Goal: Find specific page/section: Find specific page/section

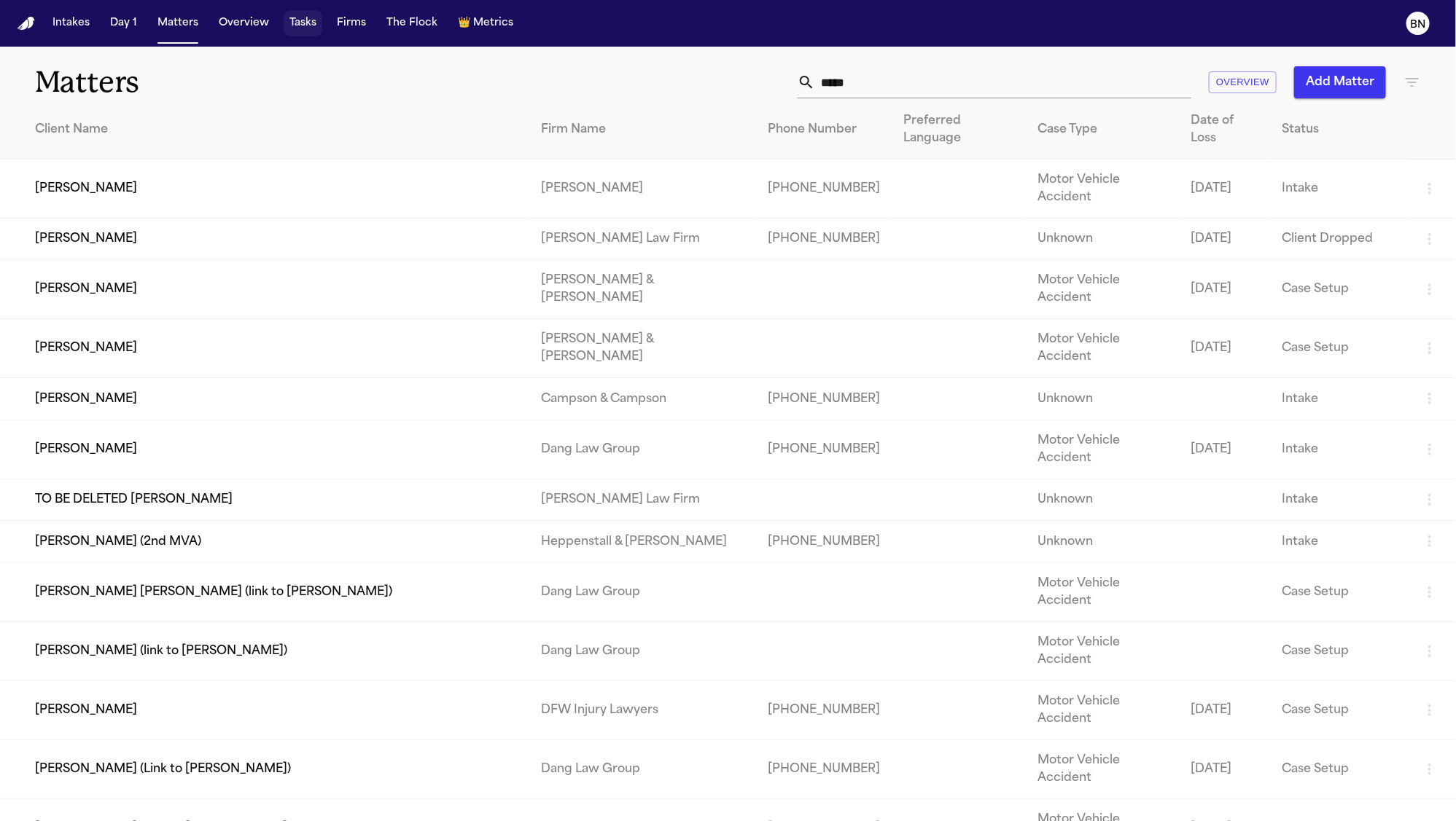
click at [301, 29] on button "Tasks" at bounding box center [303, 23] width 39 height 26
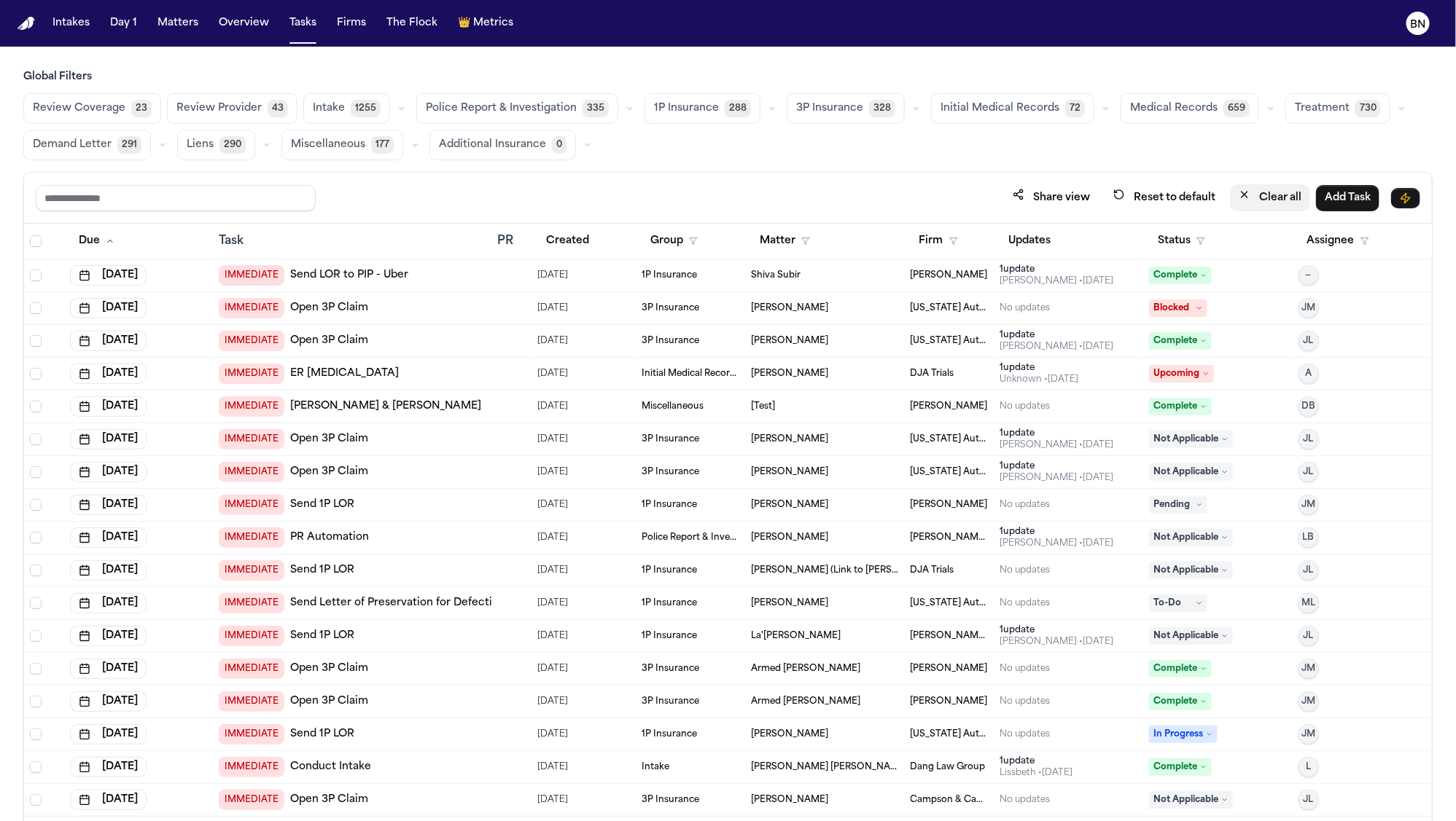
click at [1287, 197] on button "Clear all" at bounding box center [1270, 198] width 80 height 27
click at [1173, 238] on button "Status" at bounding box center [1182, 241] width 65 height 26
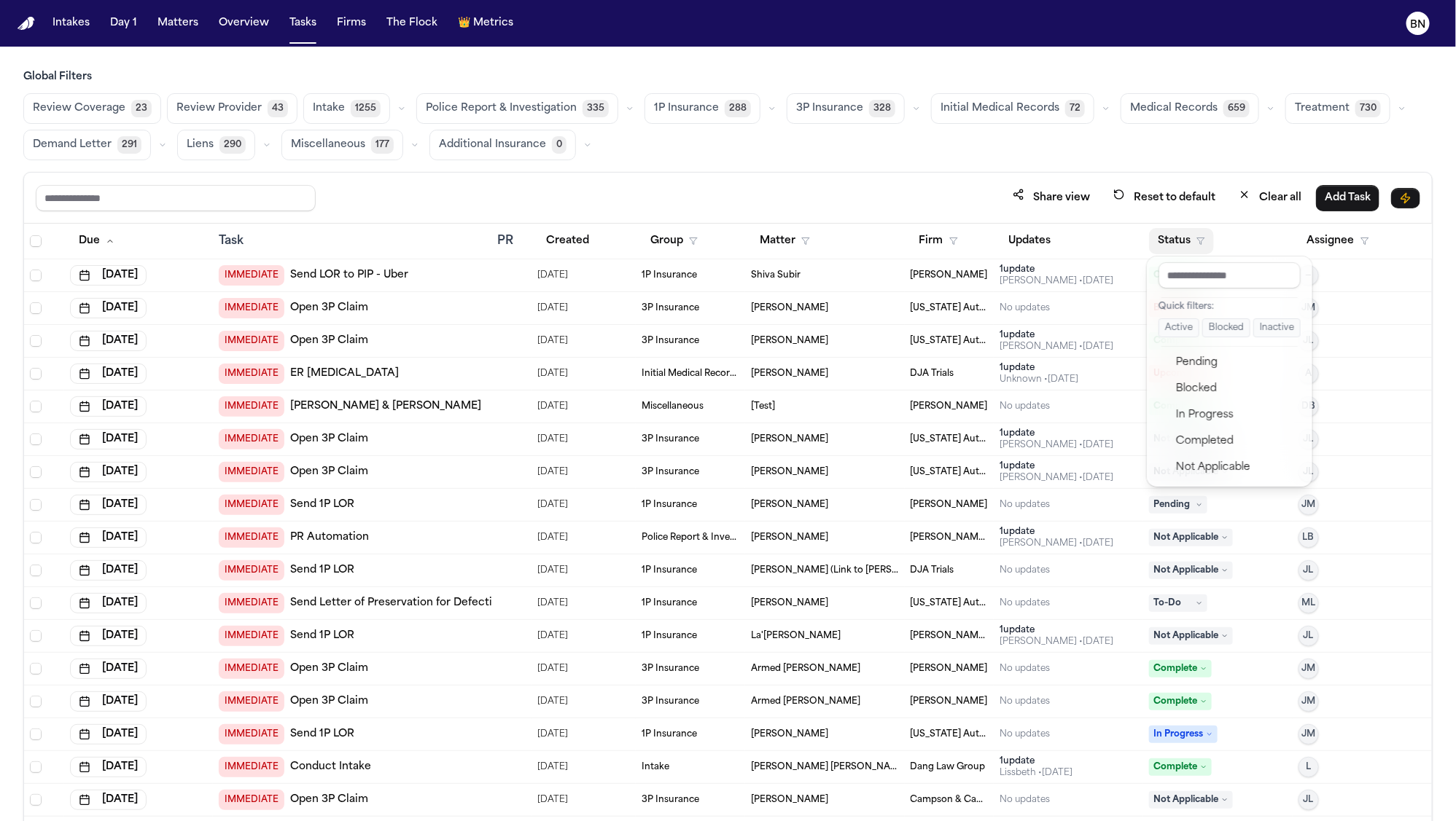
click at [1178, 328] on button "Active" at bounding box center [1178, 328] width 41 height 19
click at [883, 185] on div "Share view Reset to default Clear all Add Task" at bounding box center [728, 198] width 1384 height 27
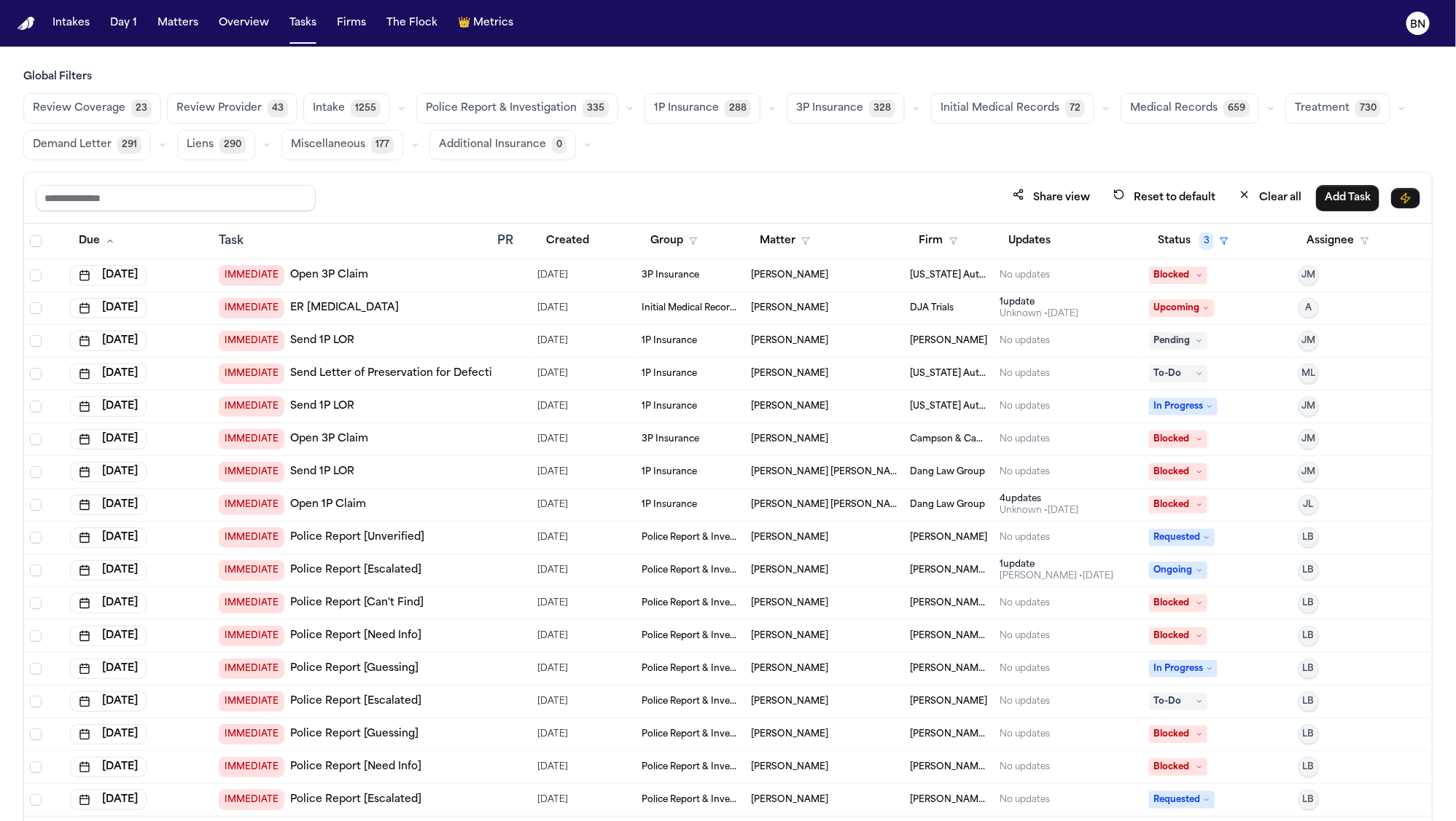
click at [1130, 110] on span "Medical Records" at bounding box center [1174, 108] width 87 height 14
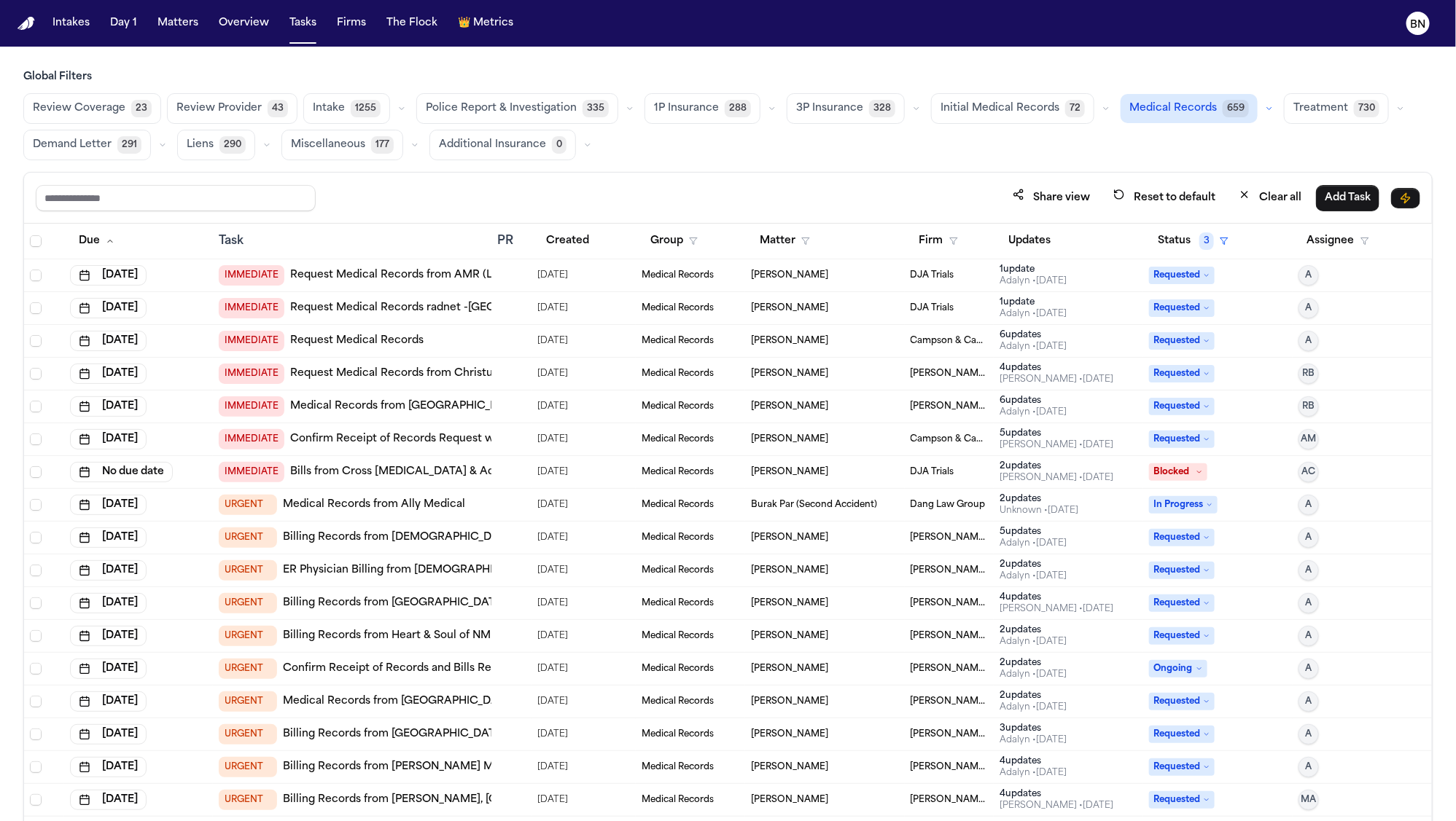
click at [272, 104] on span "43" at bounding box center [278, 109] width 21 height 17
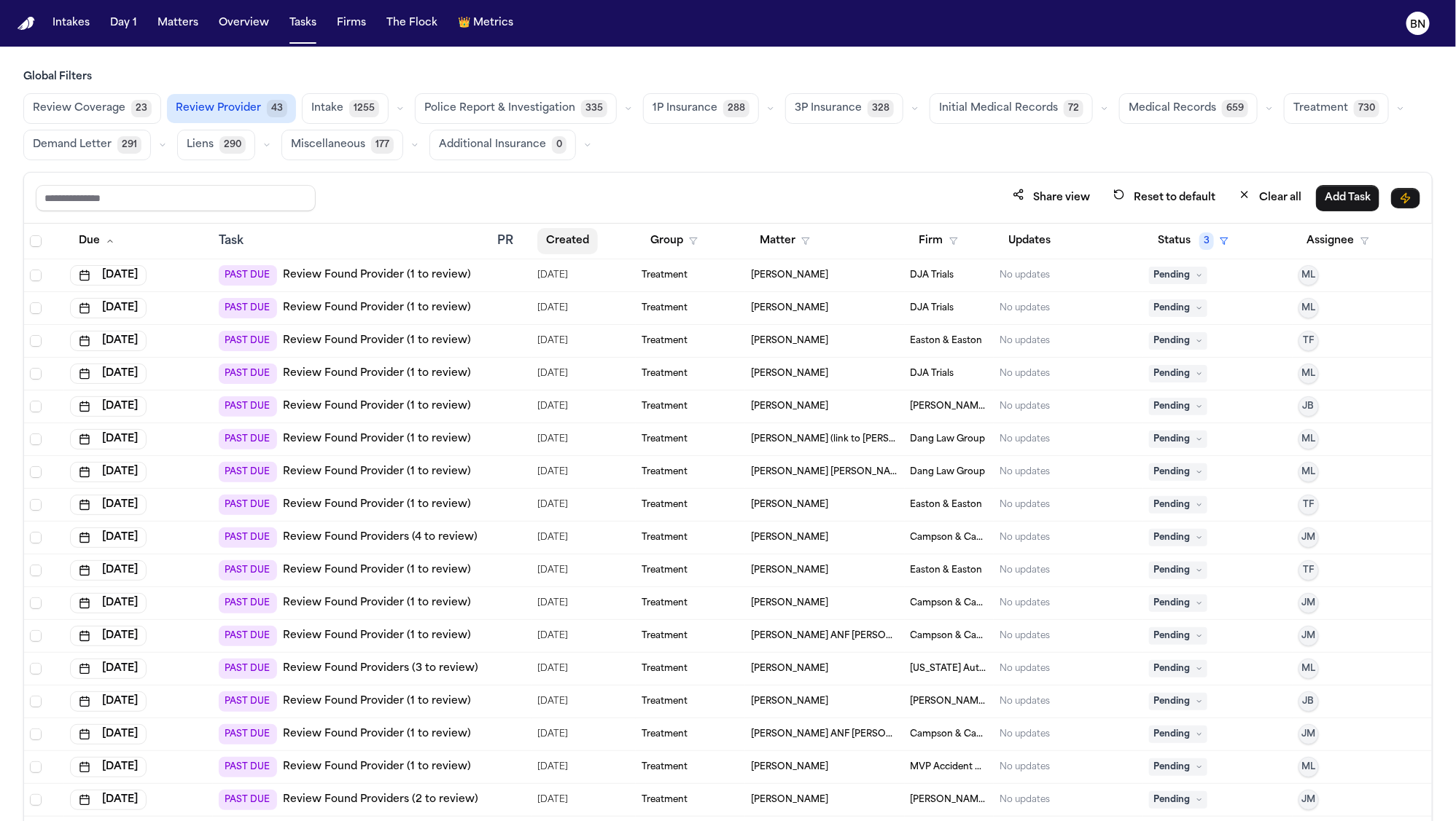
click at [567, 242] on button "Created" at bounding box center [568, 241] width 60 height 26
click at [68, 110] on span "Review Coverage" at bounding box center [79, 108] width 92 height 14
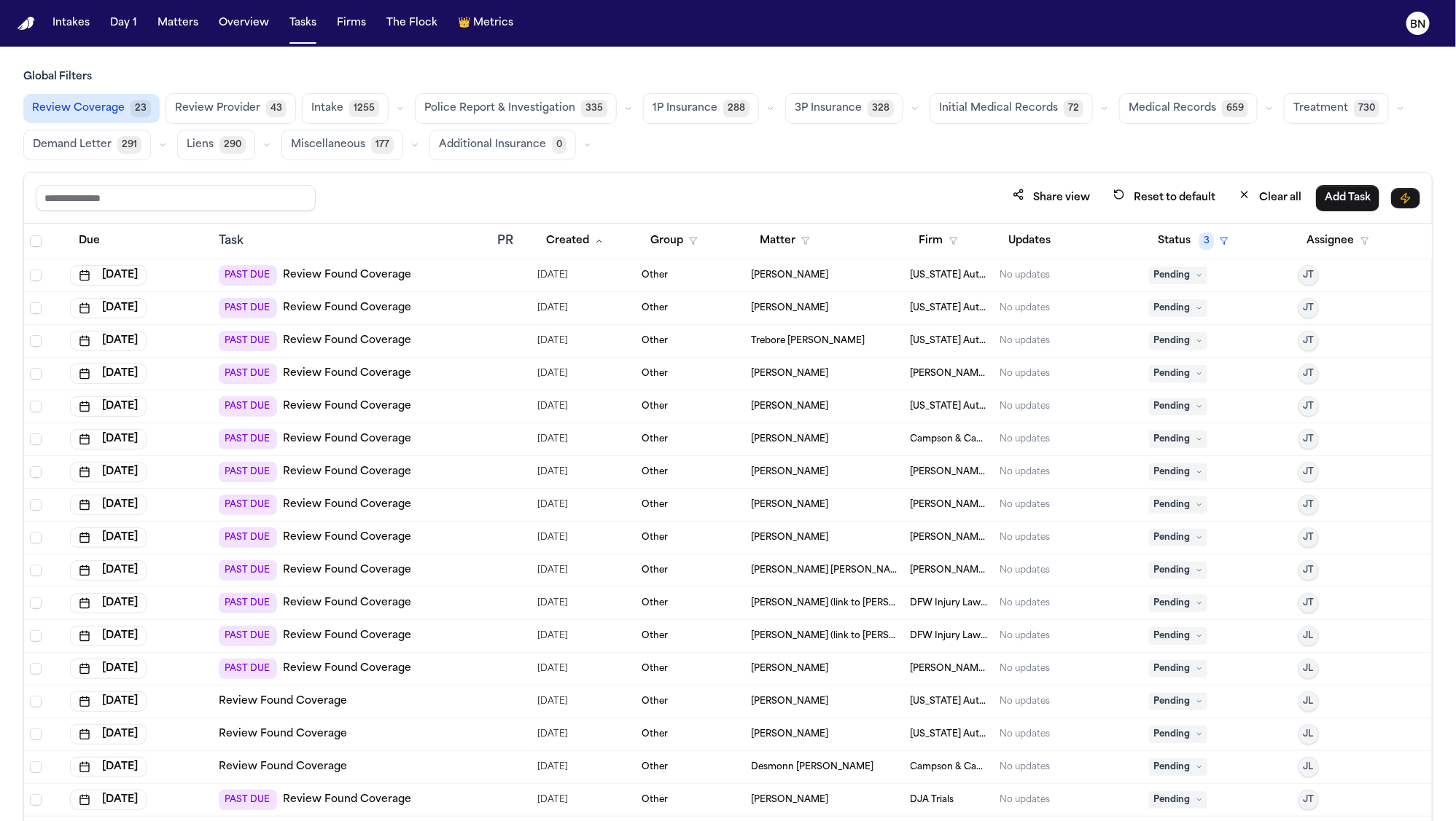
click at [222, 106] on span "Review Provider" at bounding box center [217, 108] width 85 height 14
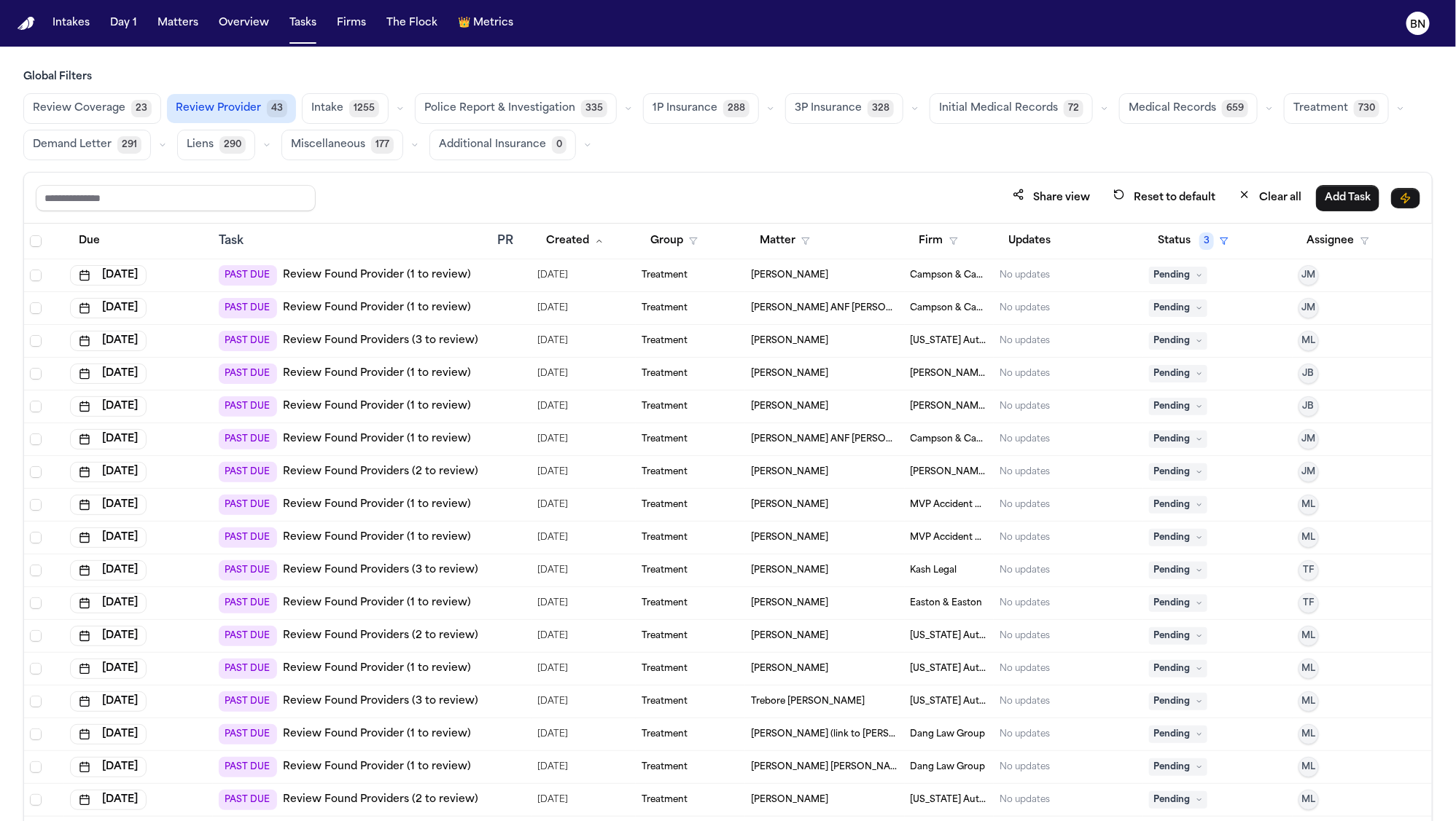
click at [396, 104] on icon "button" at bounding box center [400, 108] width 9 height 9
click at [580, 180] on div "Share view Reset to default Clear all Add Task" at bounding box center [728, 198] width 1408 height 51
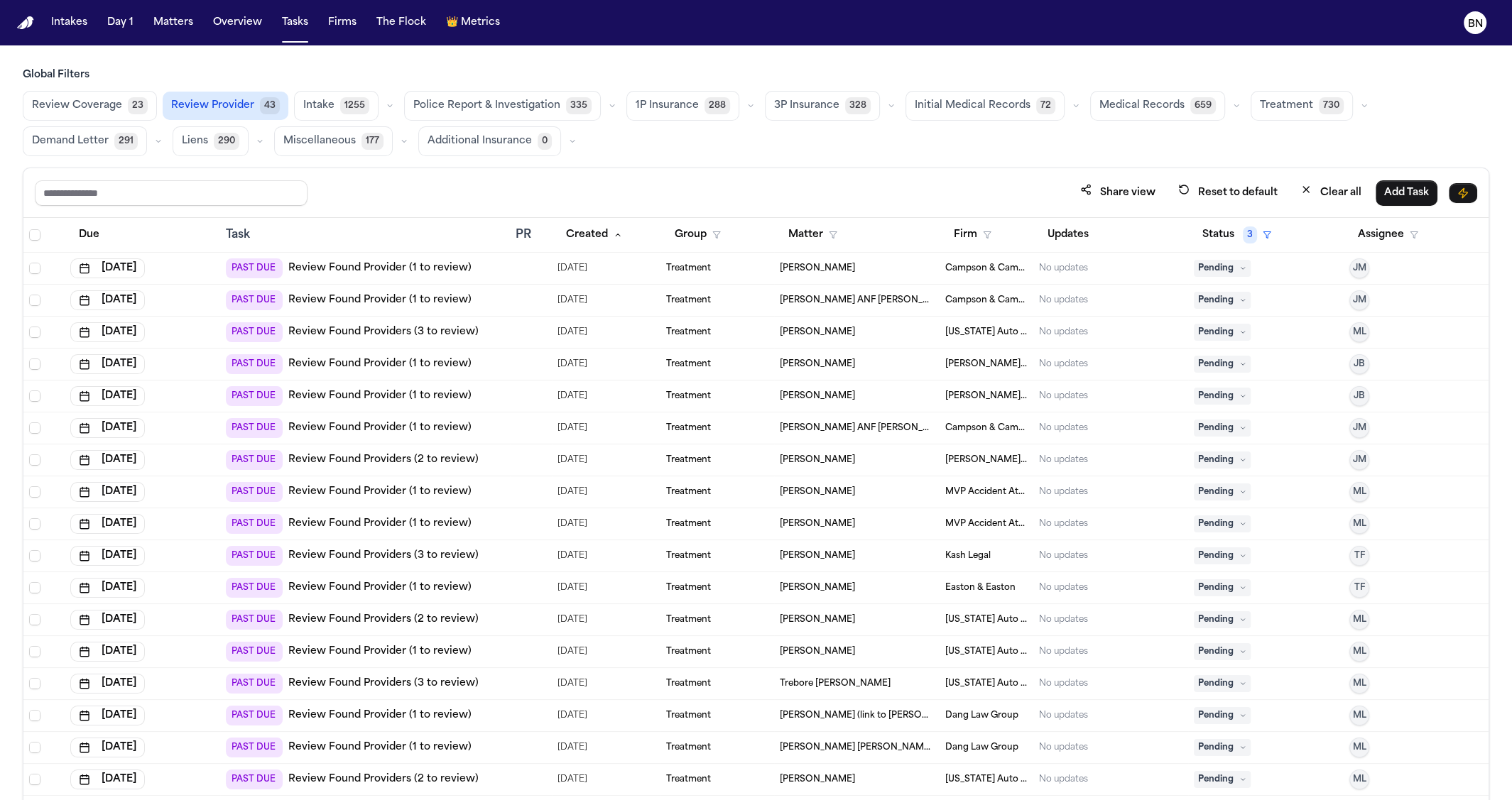
click at [386, 105] on icon "button" at bounding box center [390, 105] width 9 height 9
click at [384, 81] on h3 "Global Filters" at bounding box center [756, 75] width 1467 height 14
click at [386, 104] on icon "button" at bounding box center [390, 105] width 9 height 9
click at [245, 79] on h3 "Global Filters" at bounding box center [756, 75] width 1467 height 14
click at [386, 105] on icon "button" at bounding box center [390, 105] width 9 height 9
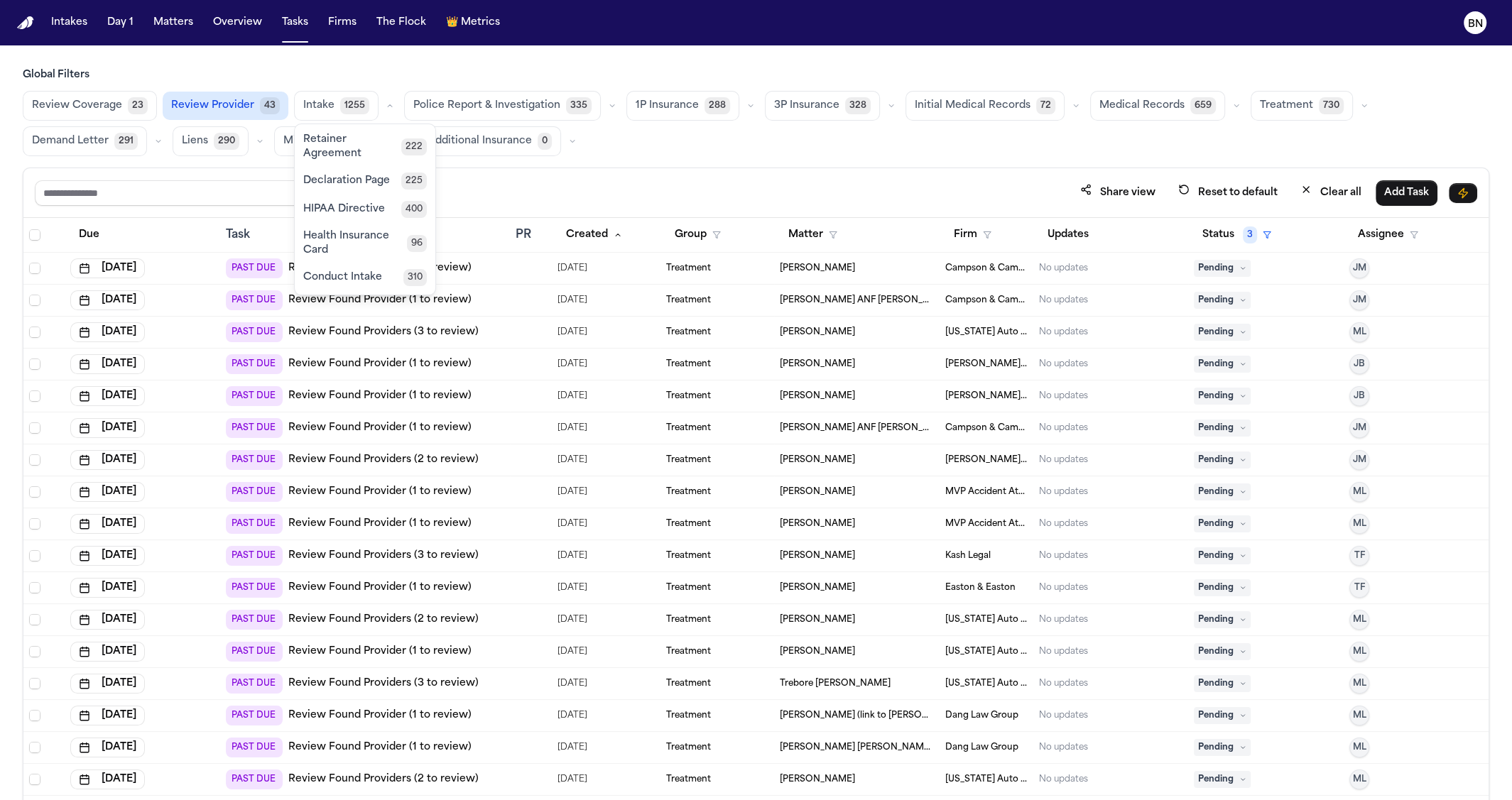
click at [256, 62] on main "Global Filters Review Coverage 23 Review Provider 43 Intake 1255 [MEDICAL_DATA]…" at bounding box center [756, 423] width 1512 height 755
click at [386, 108] on icon "button" at bounding box center [390, 105] width 9 height 9
click at [387, 67] on main "Global Filters Review Coverage 23 Review Provider 43 Intake 1255 Police Report …" at bounding box center [756, 423] width 1512 height 755
